Goal: Complete application form

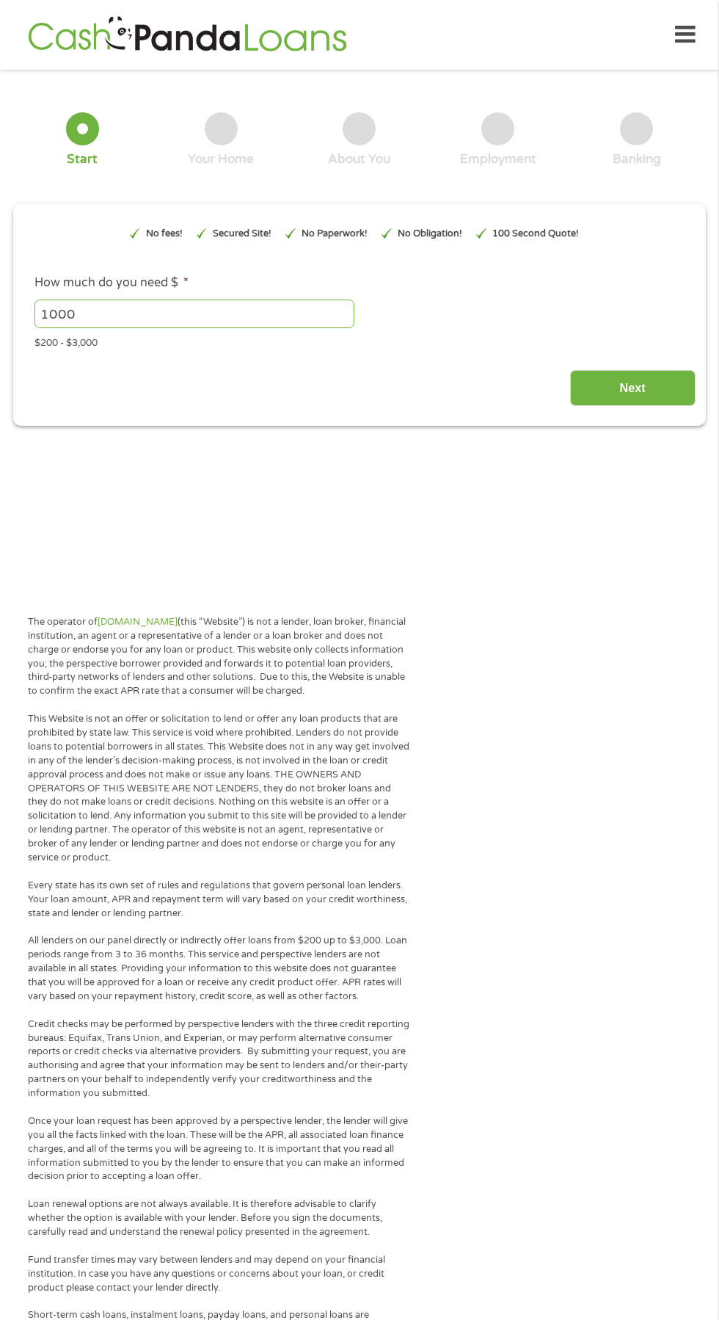
type input "Cj0KCQjwoP_FBhDFARIsANPG24NDSz0plNED_NG9KHa1Helds9RZbvMcQSrITOrg6SQa2rOLxjQZMBM…"
click at [48, 131] on div "1 Start" at bounding box center [82, 139] width 139 height 55
click at [156, 319] on input "1000" at bounding box center [194, 313] width 320 height 28
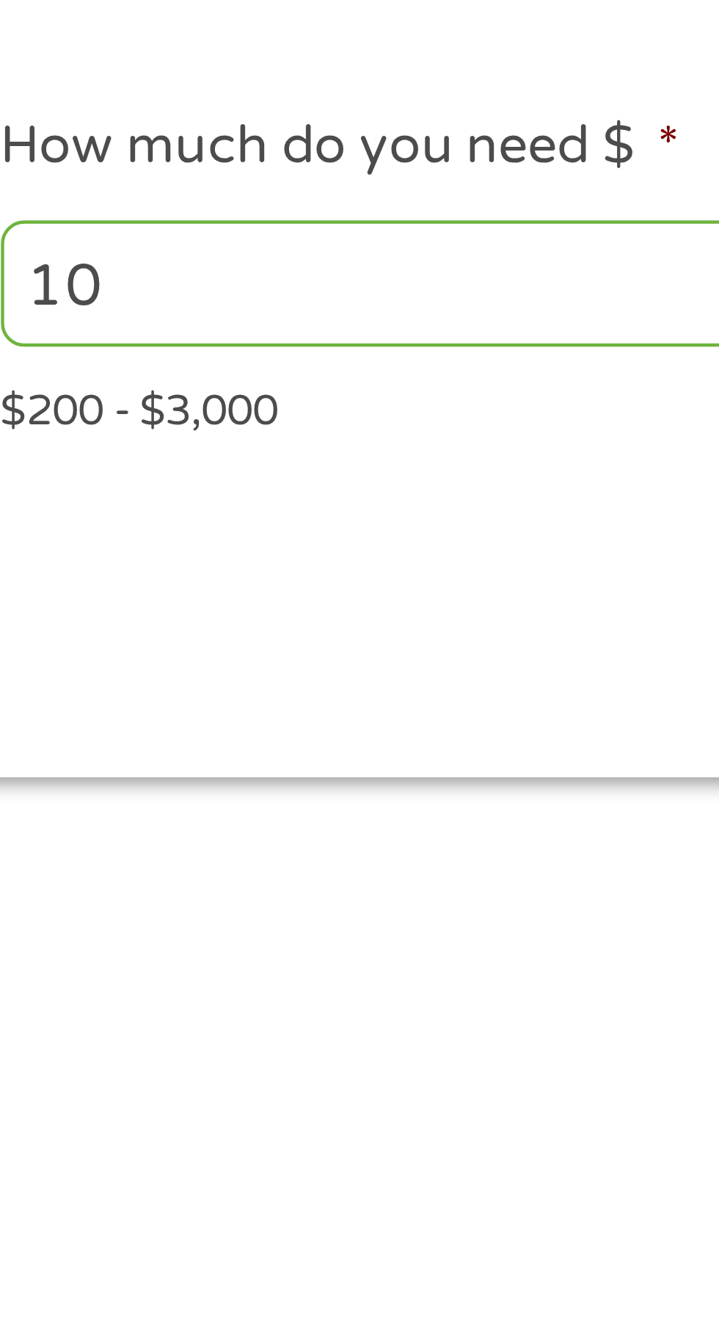
type input "1"
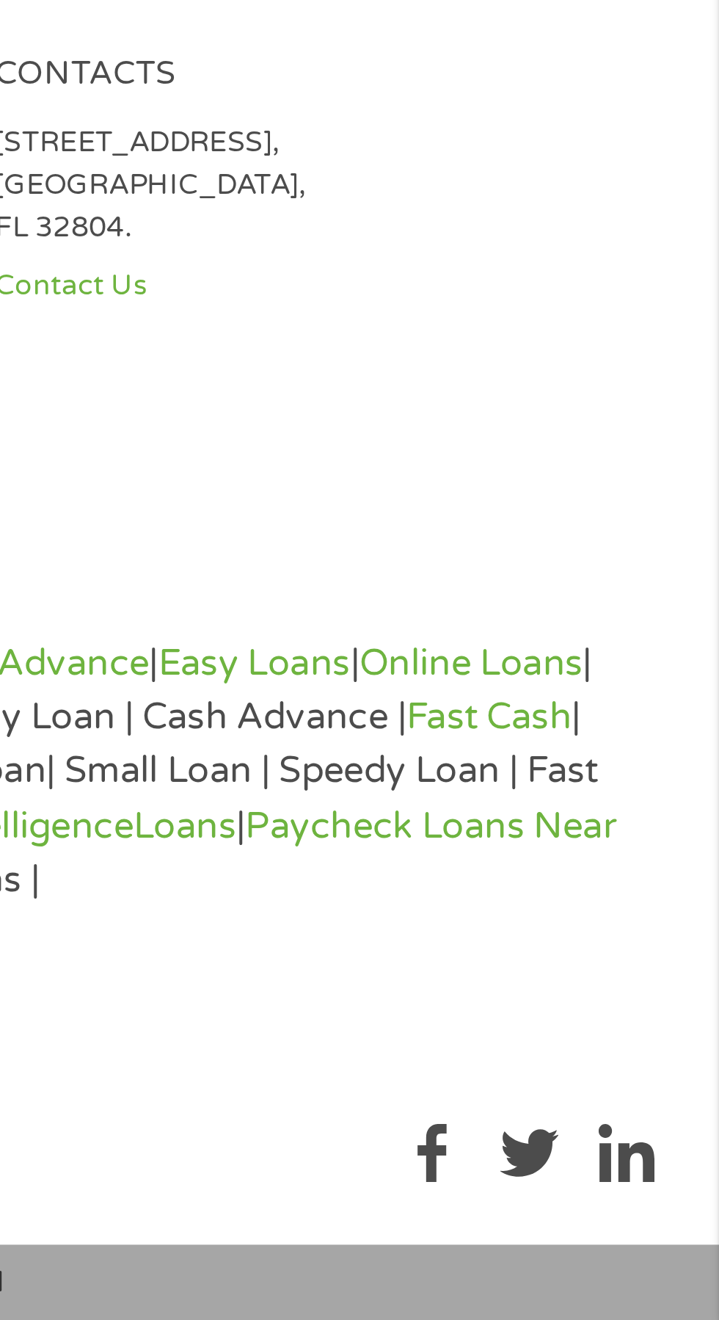
scroll to position [789, 0]
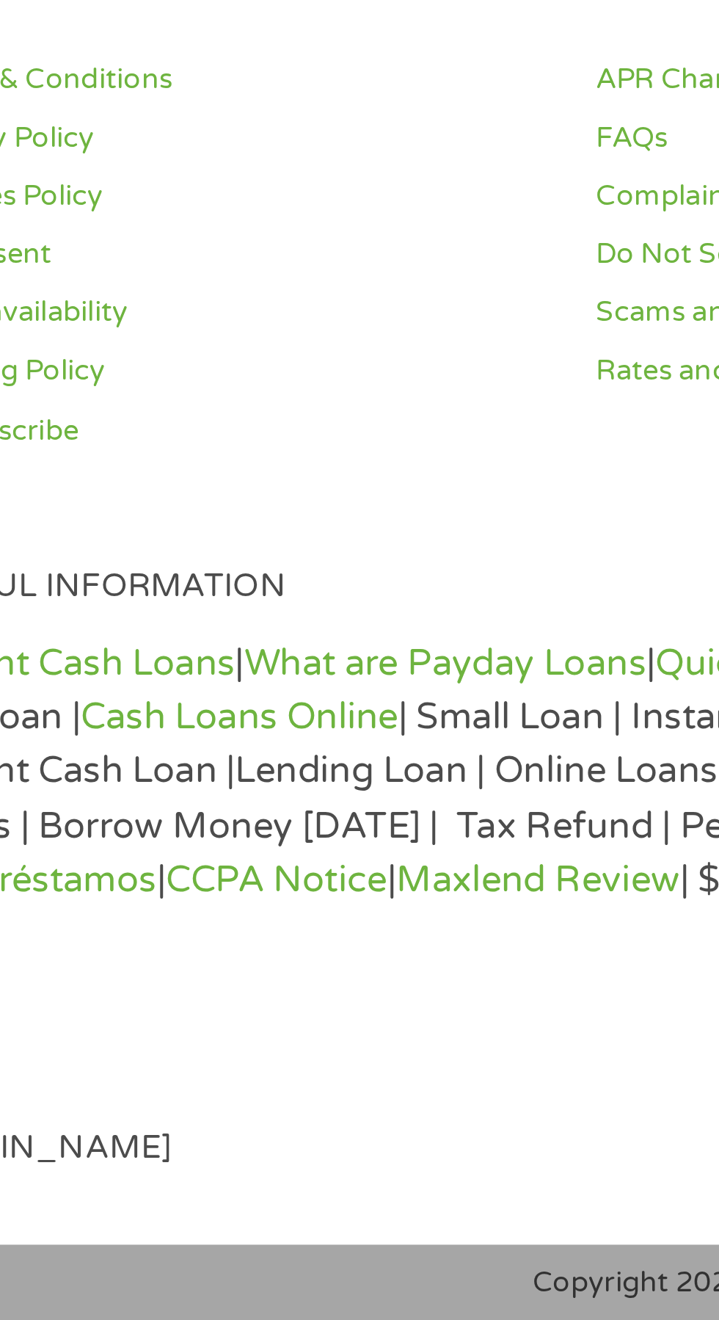
type input "200"
click at [195, 1100] on link "What are Payday Loans" at bounding box center [206, 1104] width 132 height 15
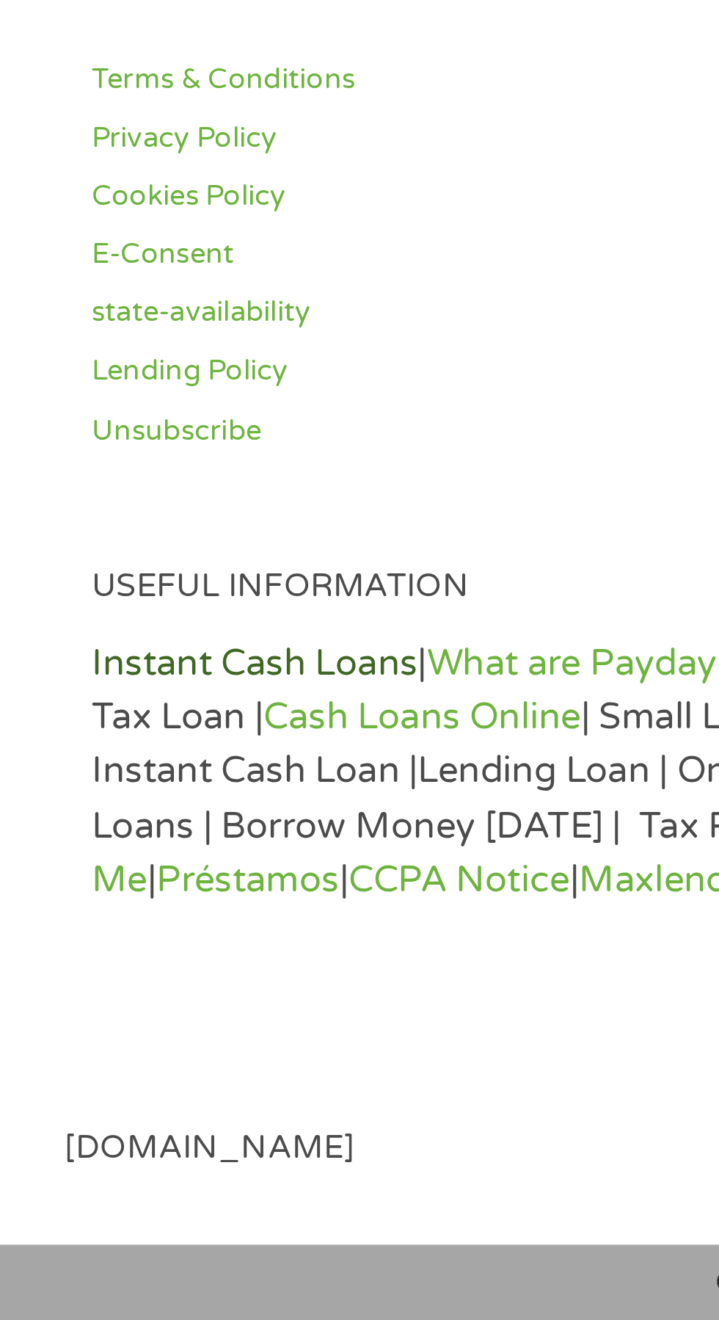
click at [82, 1100] on link "Instant Cash Loans" at bounding box center [83, 1104] width 107 height 15
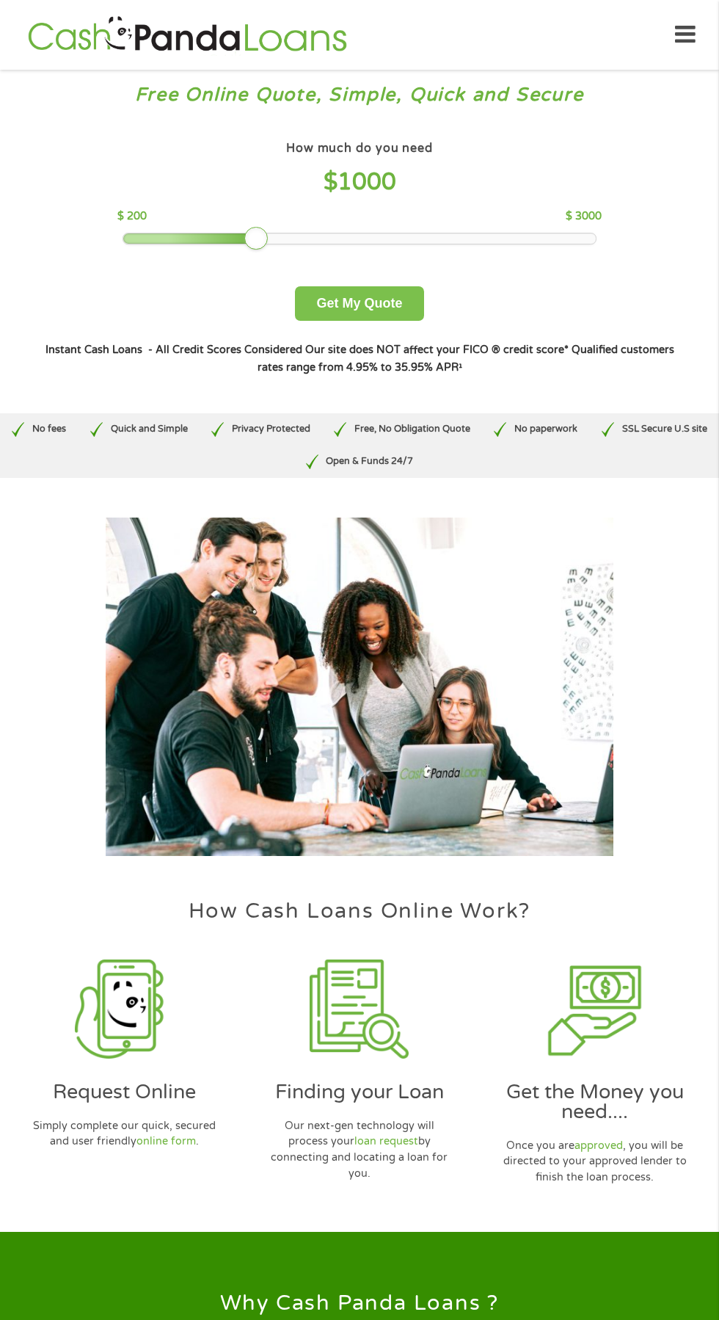
click at [378, 304] on button "Get My Quote" at bounding box center [359, 303] width 128 height 34
